Goal: Navigation & Orientation: Understand site structure

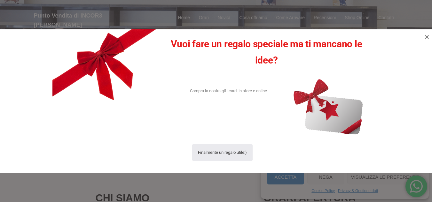
scroll to position [32, 0]
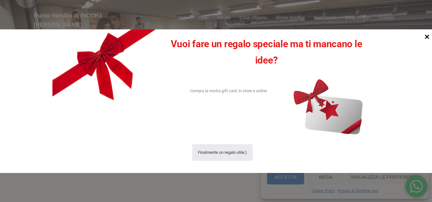
click at [427, 36] on icon at bounding box center [427, 36] width 9 height 9
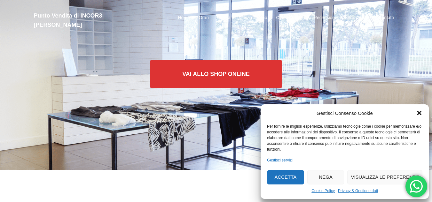
click at [418, 112] on icon "Chiudi la finestra di dialogo" at bounding box center [419, 113] width 4 height 4
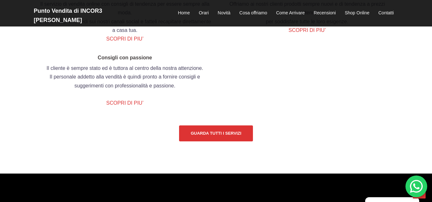
scroll to position [735, 0]
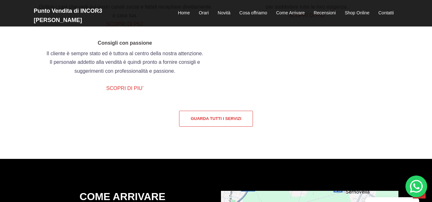
click at [211, 127] on link "Guarda tutti i servizi" at bounding box center [216, 119] width 74 height 16
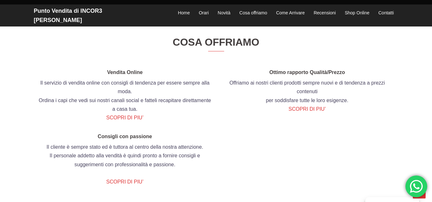
scroll to position [641, 0]
click at [292, 9] on link "Come Arrivare" at bounding box center [290, 13] width 28 height 8
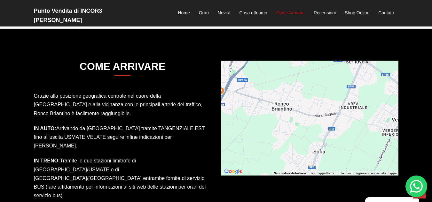
scroll to position [890, 0]
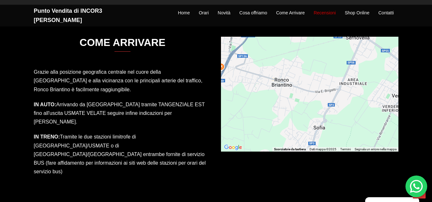
click at [325, 9] on link "Recensioni" at bounding box center [325, 13] width 22 height 8
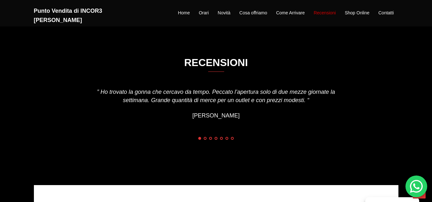
scroll to position [1082, 0]
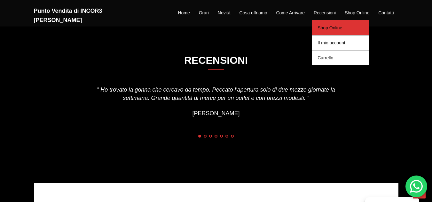
click at [337, 24] on link "Shop Online" at bounding box center [341, 27] width 58 height 15
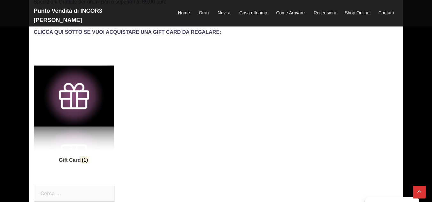
scroll to position [288, 0]
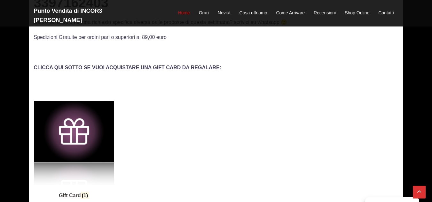
click at [183, 9] on link "Home" at bounding box center [184, 13] width 12 height 8
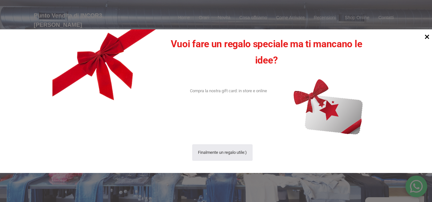
click at [428, 37] on icon at bounding box center [427, 36] width 9 height 9
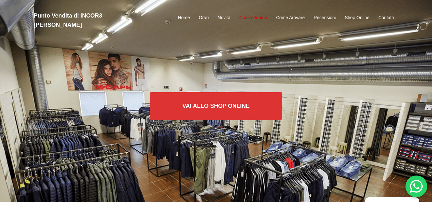
click at [253, 14] on link "Cosa offriamo" at bounding box center [253, 18] width 28 height 8
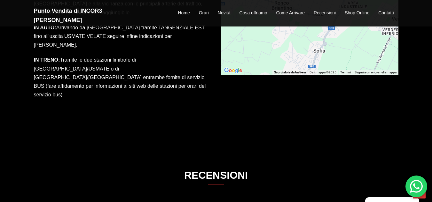
scroll to position [961, 0]
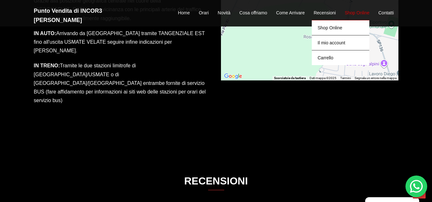
click at [356, 9] on link "Shop Online" at bounding box center [357, 13] width 25 height 8
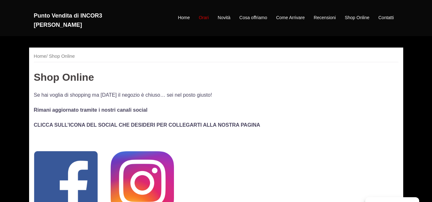
click at [205, 14] on link "Orari" at bounding box center [204, 18] width 10 height 8
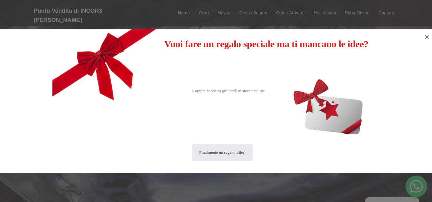
scroll to position [202, 0]
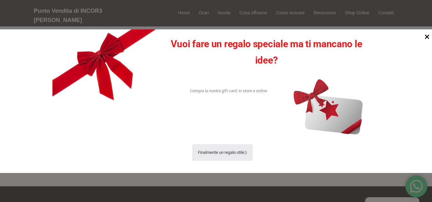
click at [428, 36] on icon at bounding box center [427, 37] width 4 height 4
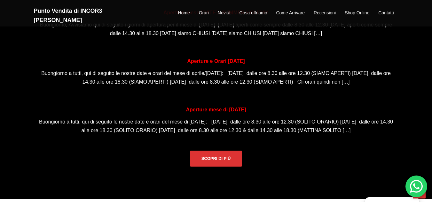
scroll to position [490, 0]
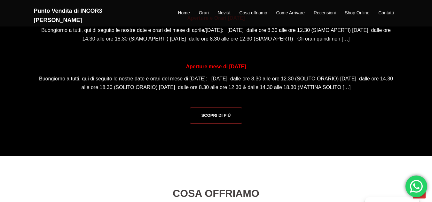
click at [218, 124] on link "Scopri di più" at bounding box center [216, 116] width 52 height 16
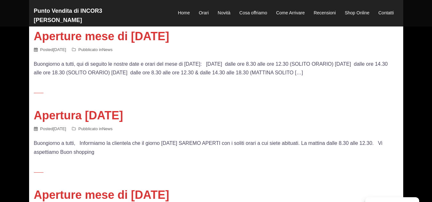
scroll to position [224, 0]
